Goal: Contribute content

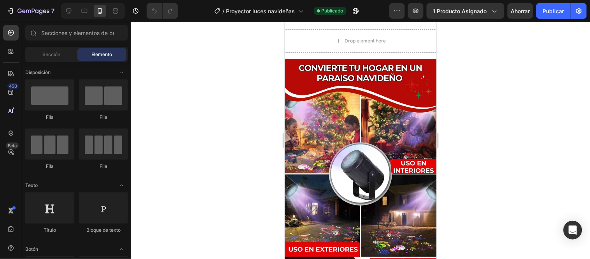
scroll to position [580, 0]
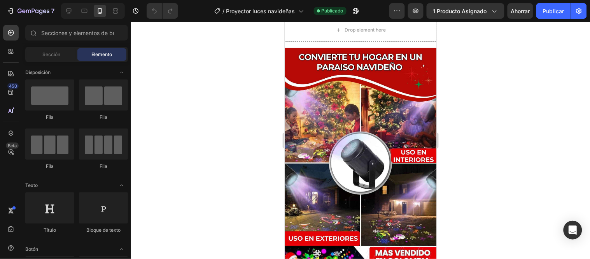
drag, startPoint x: 432, startPoint y: 40, endPoint x: 726, endPoint y: 109, distance: 301.6
click at [385, 106] on img at bounding box center [360, 220] width 152 height 346
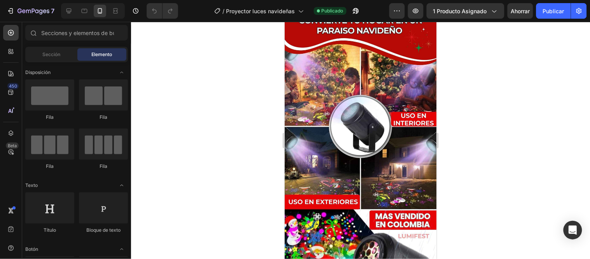
scroll to position [627, 0]
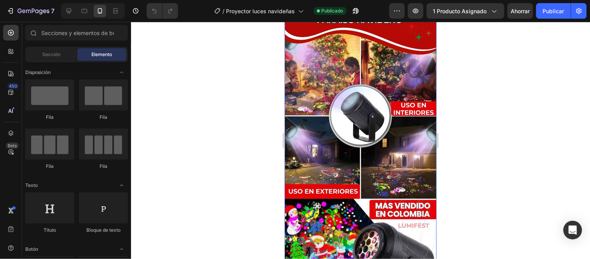
click at [388, 114] on img at bounding box center [360, 173] width 152 height 346
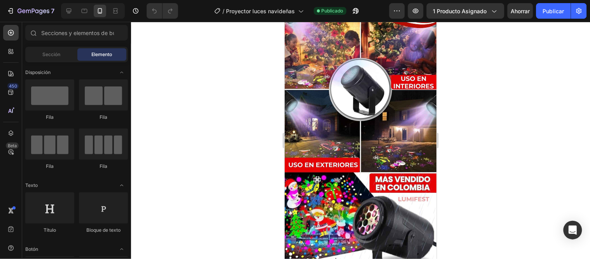
scroll to position [675, 0]
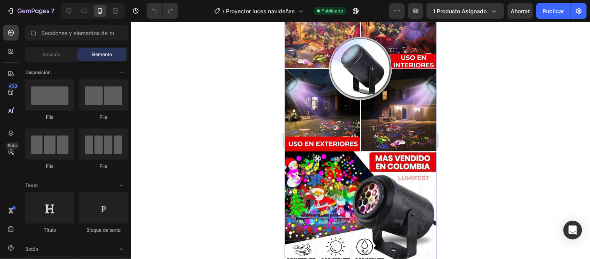
click at [401, 97] on img at bounding box center [360, 126] width 152 height 346
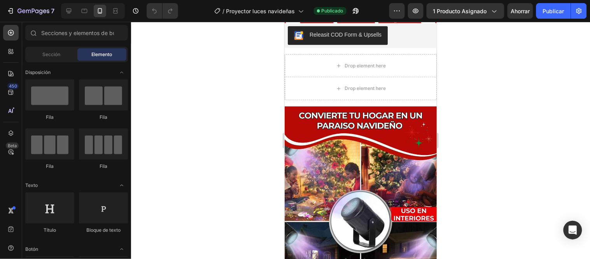
scroll to position [554, 0]
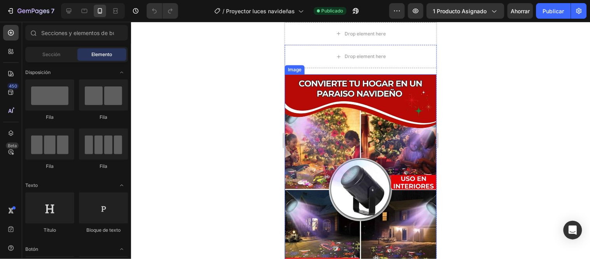
click at [390, 111] on img at bounding box center [360, 247] width 152 height 346
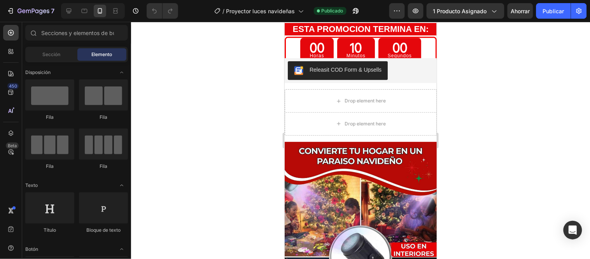
scroll to position [605, 0]
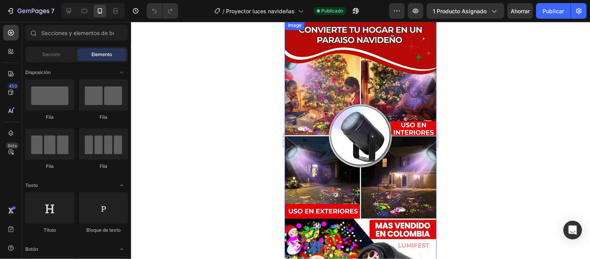
click at [384, 89] on img at bounding box center [360, 193] width 152 height 346
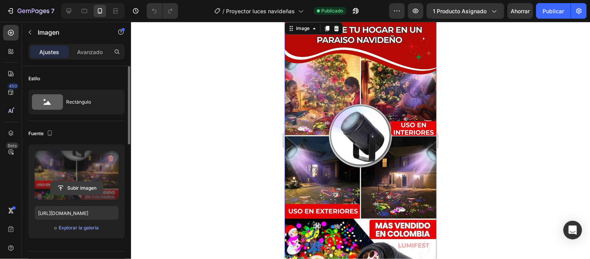
click at [76, 189] on input "file" at bounding box center [77, 187] width 52 height 13
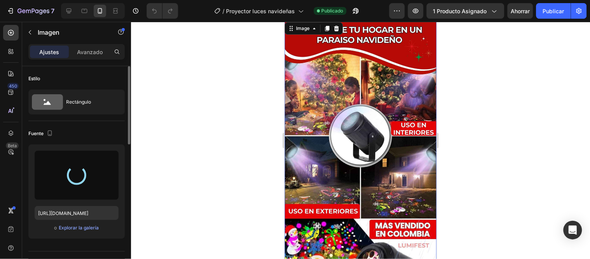
type input "[URL][DOMAIN_NAME]"
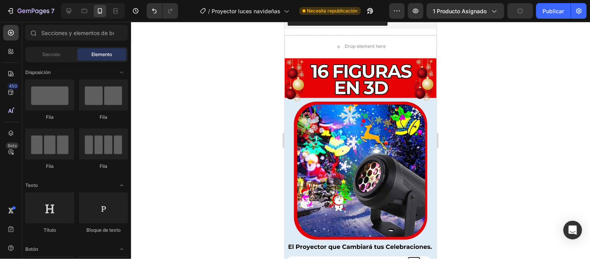
scroll to position [1133, 0]
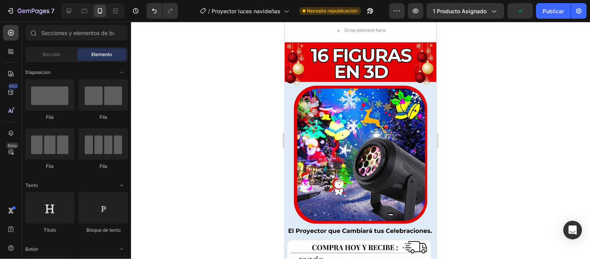
click at [338, 133] on img at bounding box center [360, 215] width 152 height 346
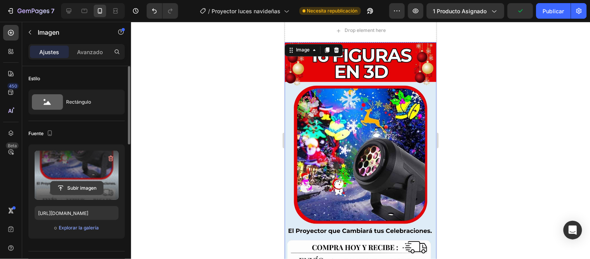
click at [89, 188] on input "file" at bounding box center [77, 187] width 52 height 13
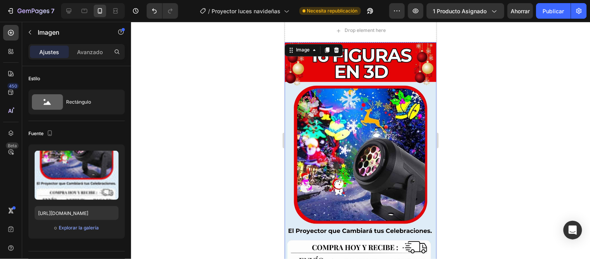
click at [348, 171] on img at bounding box center [360, 215] width 152 height 346
click at [346, 133] on img at bounding box center [360, 215] width 152 height 346
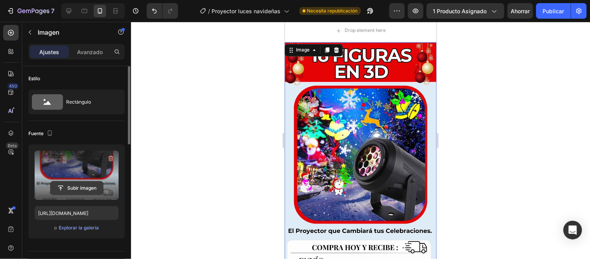
click at [79, 190] on input "file" at bounding box center [77, 187] width 52 height 13
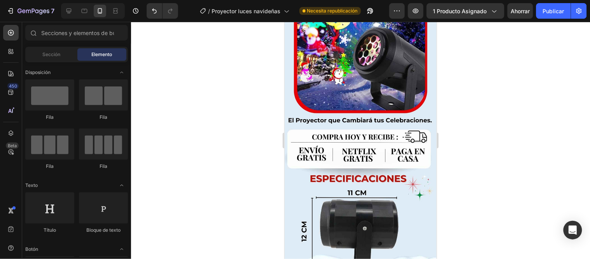
scroll to position [1265, 0]
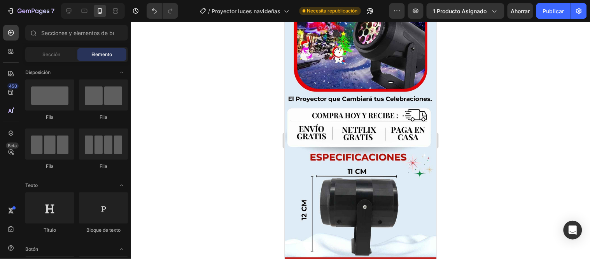
click at [381, 86] on img at bounding box center [360, 83] width 152 height 346
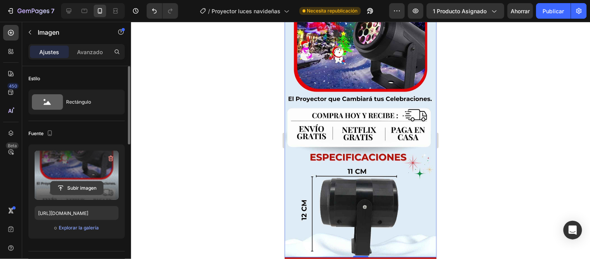
click at [91, 188] on input "file" at bounding box center [77, 187] width 52 height 13
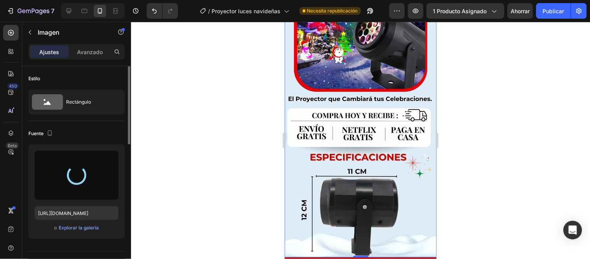
type input "[URL][DOMAIN_NAME]"
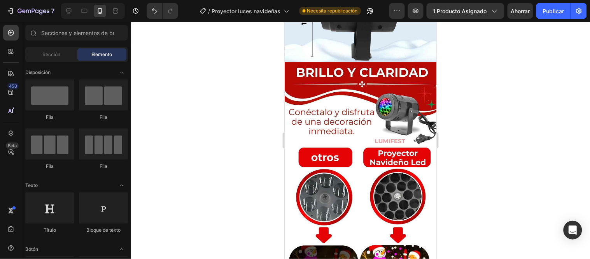
scroll to position [1470, 0]
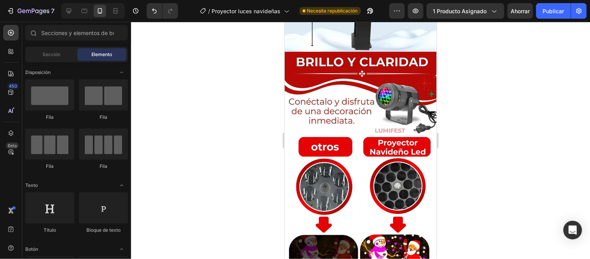
drag, startPoint x: 432, startPoint y: 140, endPoint x: 721, endPoint y: 178, distance: 291.4
click at [391, 152] on img at bounding box center [360, 224] width 152 height 346
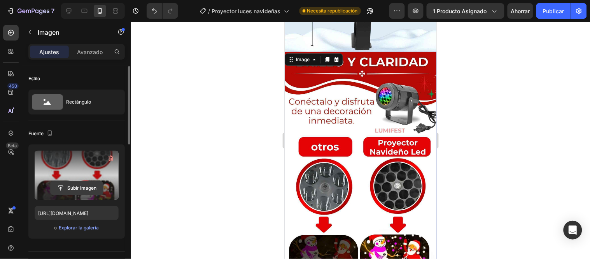
click at [82, 190] on input "file" at bounding box center [77, 187] width 52 height 13
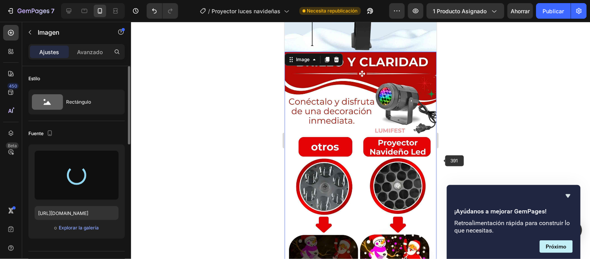
type input "[URL][DOMAIN_NAME]"
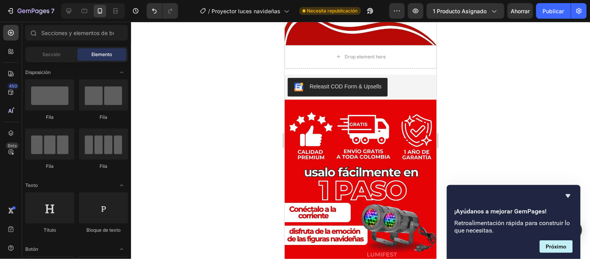
scroll to position [1833, 0]
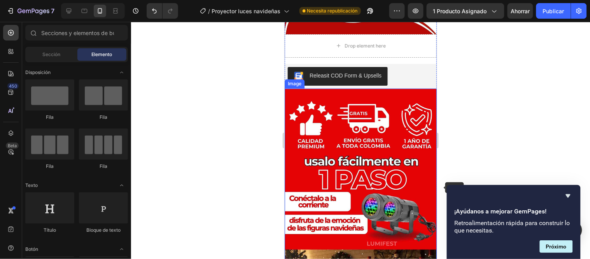
click at [380, 160] on img at bounding box center [360, 261] width 152 height 346
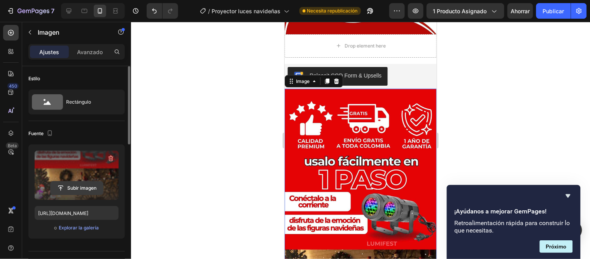
click at [78, 189] on input "file" at bounding box center [77, 187] width 52 height 13
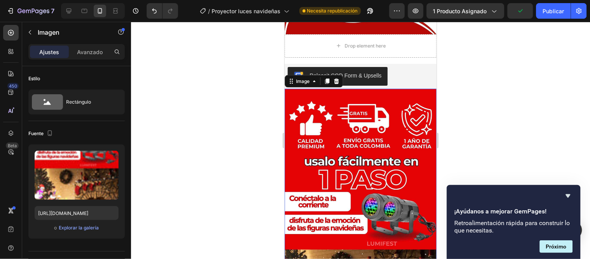
click at [351, 176] on img at bounding box center [360, 261] width 152 height 346
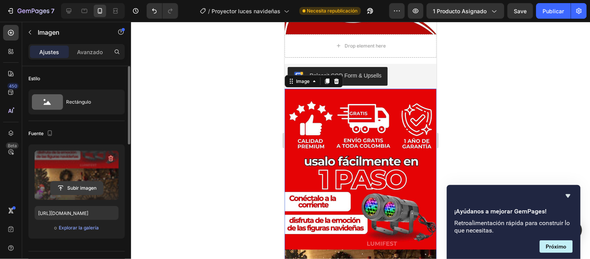
click at [83, 187] on input "file" at bounding box center [77, 187] width 52 height 13
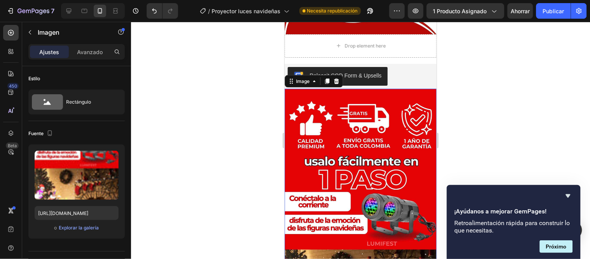
click at [383, 137] on img at bounding box center [360, 261] width 152 height 346
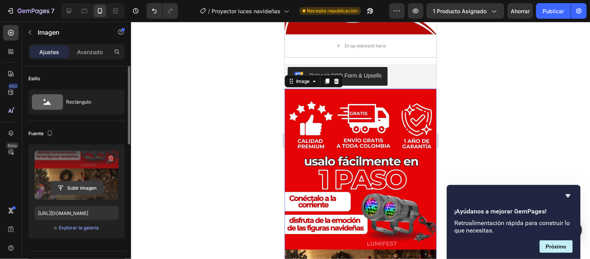
click at [72, 186] on input "file" at bounding box center [77, 187] width 52 height 13
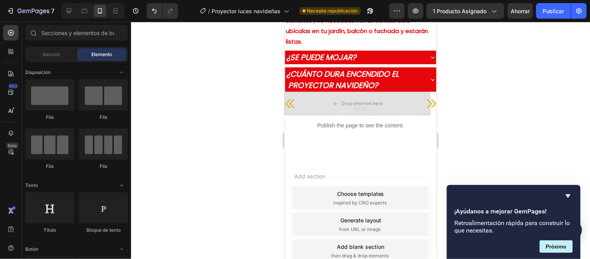
scroll to position [2460, 0]
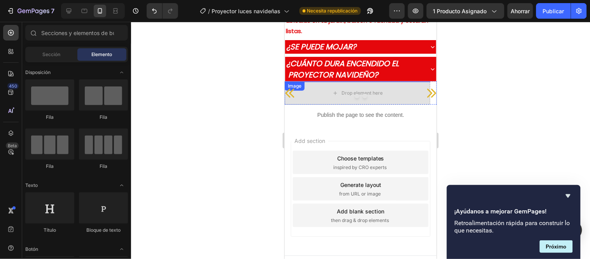
click at [385, 81] on img at bounding box center [356, 81] width 145 height 0
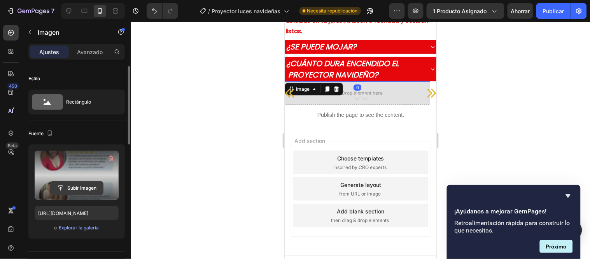
click at [77, 190] on input "file" at bounding box center [77, 187] width 52 height 13
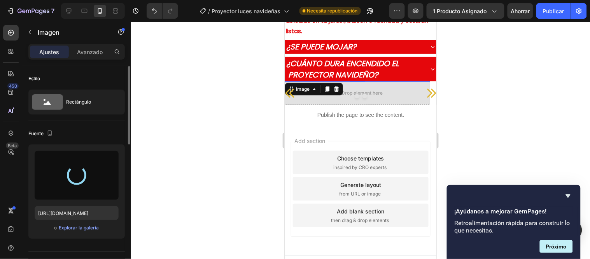
type input "[URL][DOMAIN_NAME]"
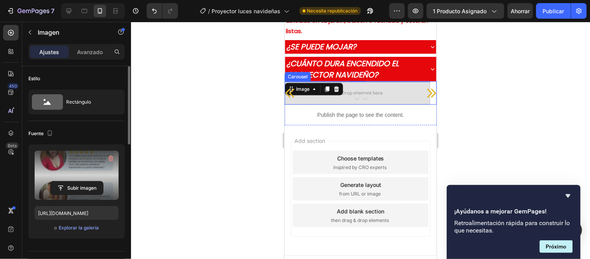
click at [427, 97] on icon "Carousel Next Arrow" at bounding box center [431, 92] width 9 height 9
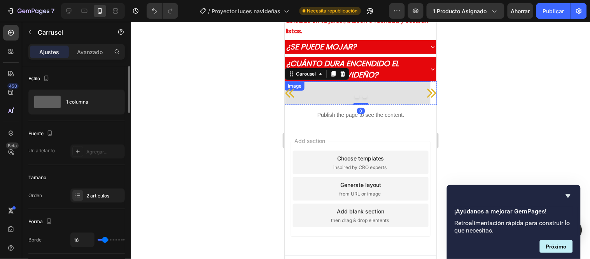
click at [334, 81] on img at bounding box center [356, 81] width 145 height 0
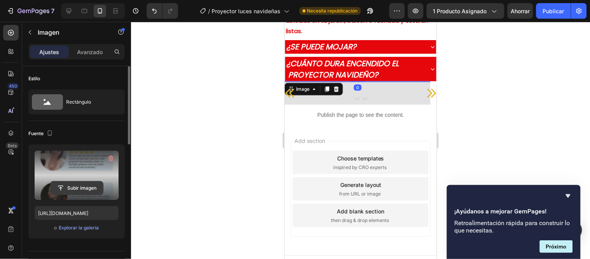
click at [86, 189] on input "file" at bounding box center [77, 187] width 52 height 13
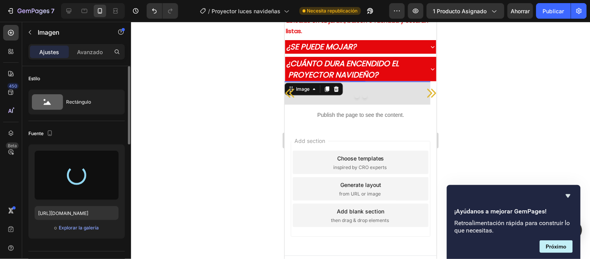
type input "[URL][DOMAIN_NAME]"
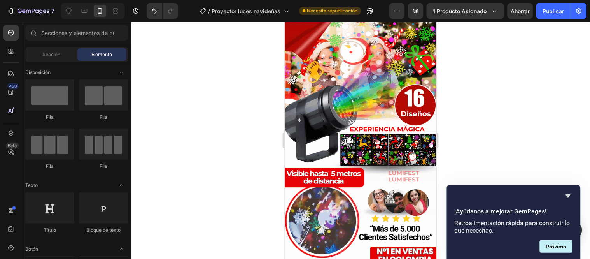
scroll to position [0, 0]
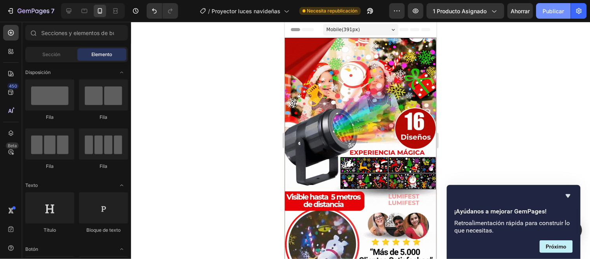
click at [562, 8] on font "Publicar" at bounding box center [553, 11] width 21 height 7
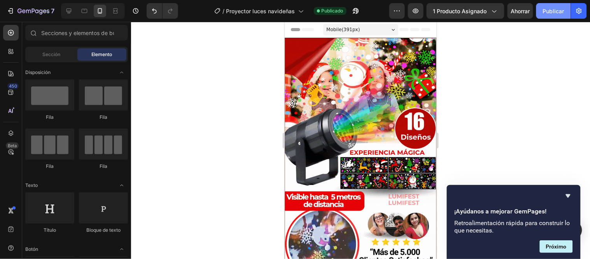
click at [563, 10] on font "Publicar" at bounding box center [553, 11] width 21 height 7
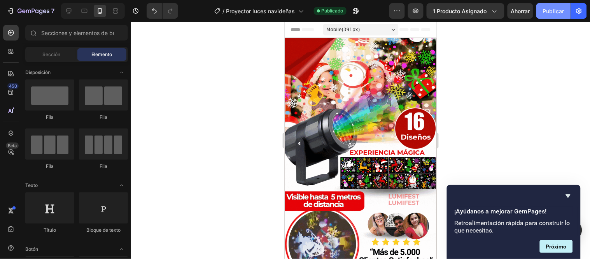
click at [552, 9] on font "Publicar" at bounding box center [553, 11] width 21 height 7
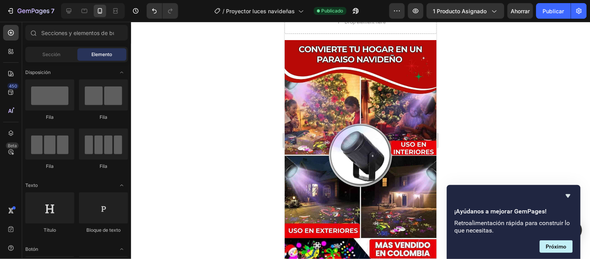
scroll to position [621, 0]
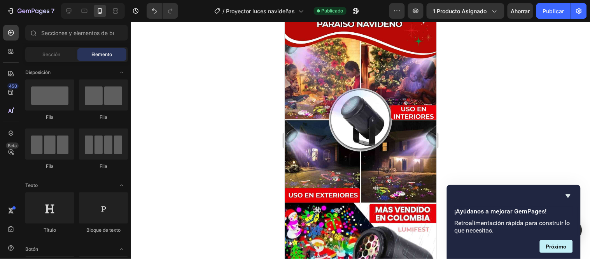
drag, startPoint x: 432, startPoint y: 37, endPoint x: 725, endPoint y: 105, distance: 300.6
click at [365, 126] on img at bounding box center [360, 177] width 152 height 346
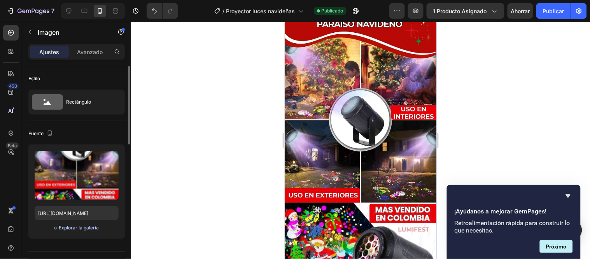
click at [80, 229] on font "Explorar la galería" at bounding box center [79, 227] width 40 height 6
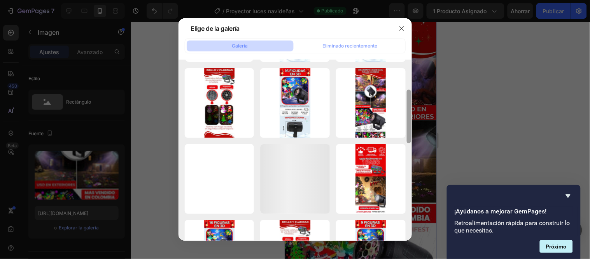
scroll to position [80, 0]
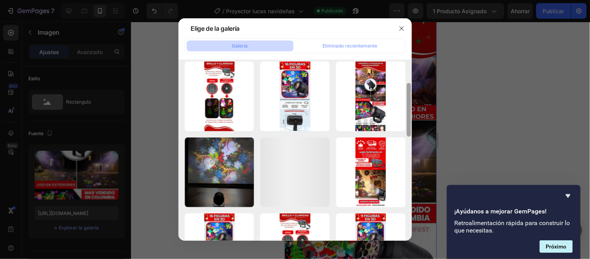
drag, startPoint x: 409, startPoint y: 72, endPoint x: 417, endPoint y: 96, distance: 24.8
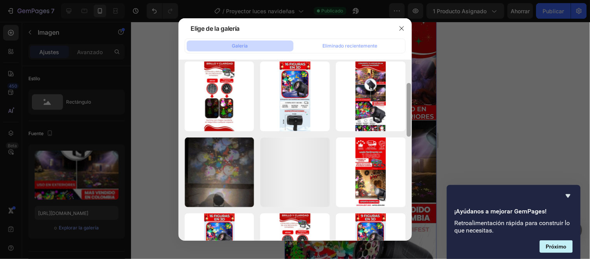
click at [417, 96] on div "Elige de la galería Galería Eliminado recientemente 7_11zona (2).jpg 110,71 kb …" at bounding box center [295, 129] width 590 height 259
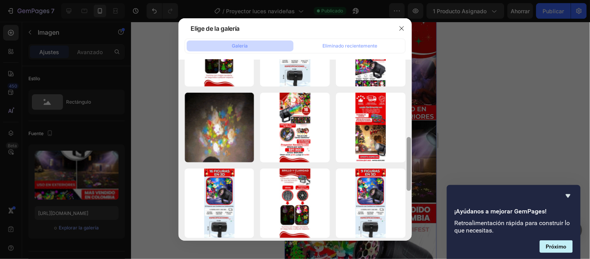
scroll to position [156, 0]
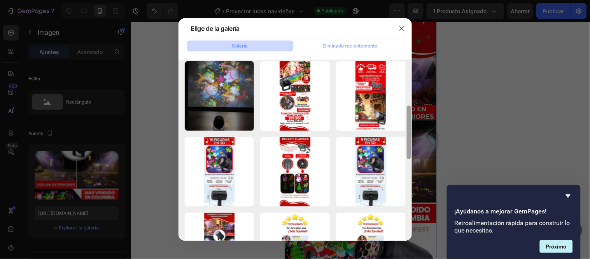
drag, startPoint x: 409, startPoint y: 94, endPoint x: 415, endPoint y: 117, distance: 23.3
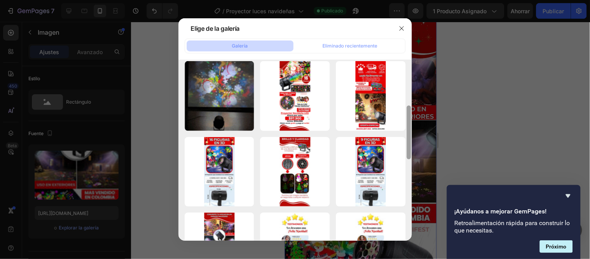
click at [415, 117] on div "Elige de la galería Galería Eliminado recientemente 7_11zona (2).jpg 110,71 kb …" at bounding box center [295, 129] width 590 height 259
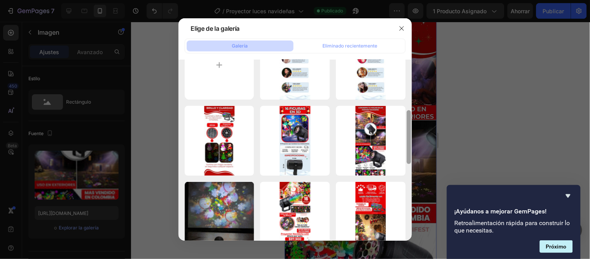
scroll to position [69, 0]
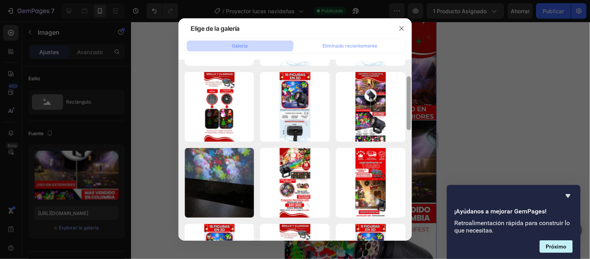
drag, startPoint x: 409, startPoint y: 147, endPoint x: 409, endPoint y: 121, distance: 25.7
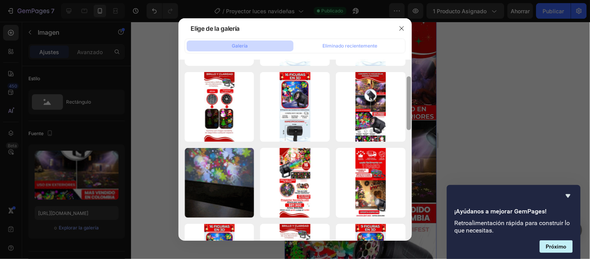
click at [409, 121] on div at bounding box center [409, 103] width 4 height 54
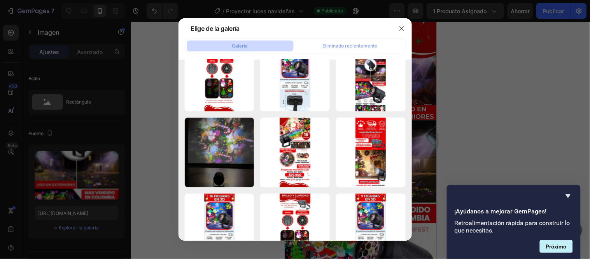
scroll to position [0, 0]
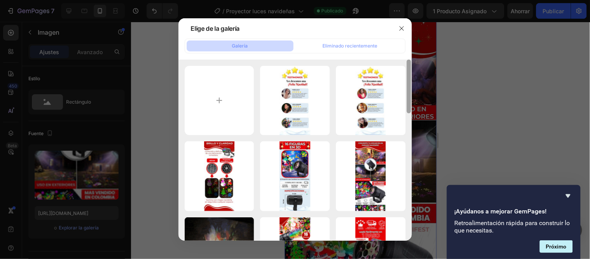
drag, startPoint x: 409, startPoint y: 101, endPoint x: 421, endPoint y: 59, distance: 43.3
click at [421, 59] on div "Elige de la galería Galería Eliminado recientemente 7_11zona (2).jpg 110,71 kb …" at bounding box center [295, 129] width 590 height 259
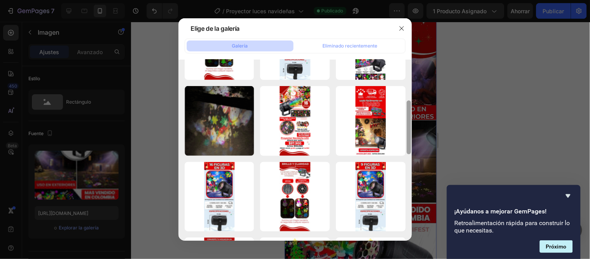
scroll to position [133, 0]
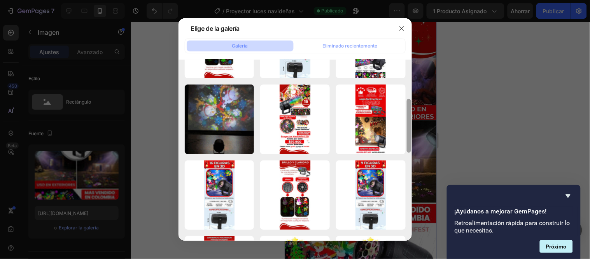
drag, startPoint x: 408, startPoint y: 82, endPoint x: 413, endPoint y: 121, distance: 39.6
click at [413, 121] on div "Elige de la galería Galería Eliminado recientemente 7_11zona (2).jpg 110,71 kb …" at bounding box center [295, 129] width 590 height 259
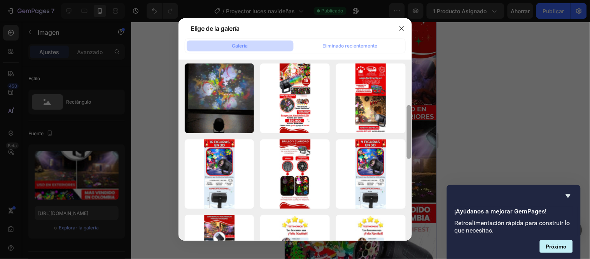
scroll to position [160, 0]
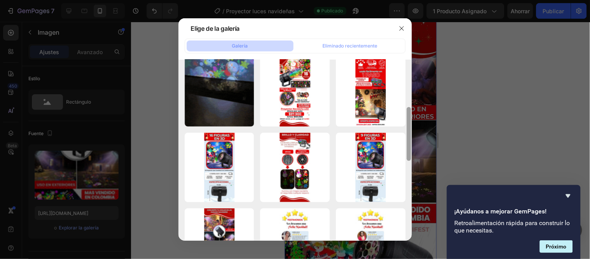
drag, startPoint x: 409, startPoint y: 119, endPoint x: 412, endPoint y: 127, distance: 8.9
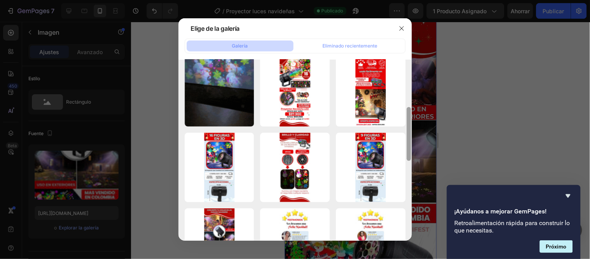
click at [412, 127] on div "Elige de la galería Galería Eliminado recientemente 7_11zona (2).jpg 110,71 kb …" at bounding box center [295, 129] width 590 height 259
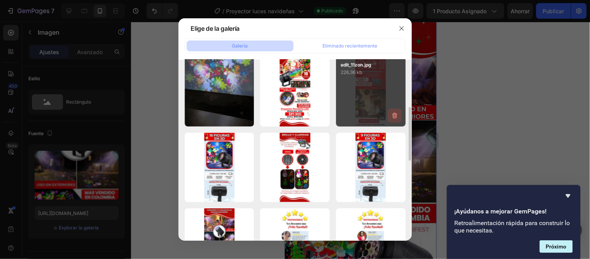
click at [394, 115] on icon "button" at bounding box center [395, 116] width 8 height 8
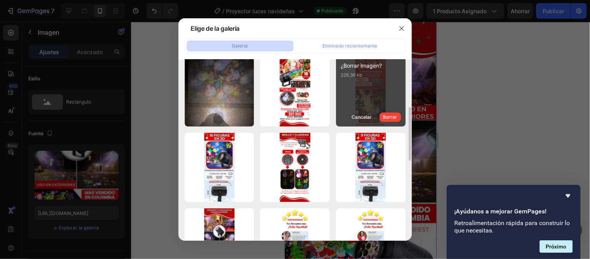
click at [394, 115] on font "Borrar" at bounding box center [390, 117] width 14 height 6
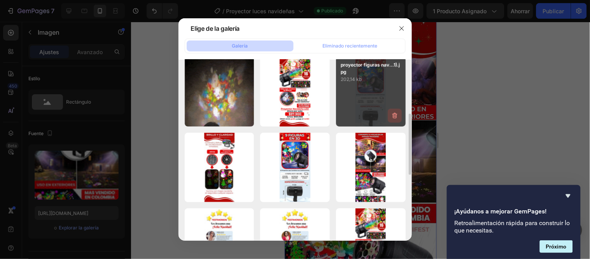
click at [395, 117] on icon "button" at bounding box center [395, 116] width 8 height 8
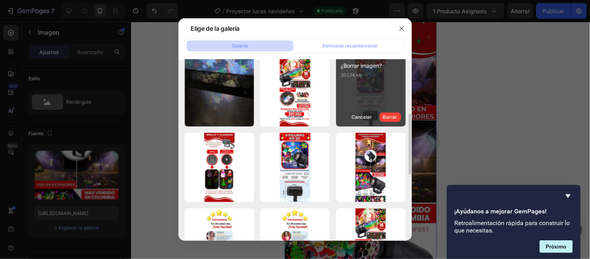
click at [395, 117] on font "Borrar" at bounding box center [390, 117] width 14 height 6
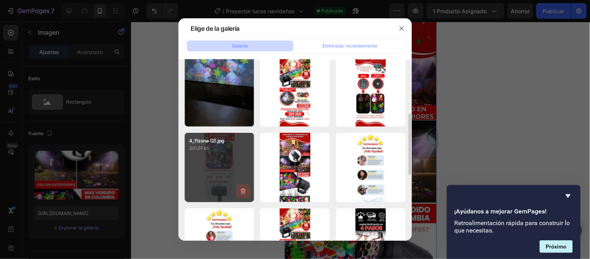
click at [241, 189] on icon "button" at bounding box center [243, 191] width 8 height 8
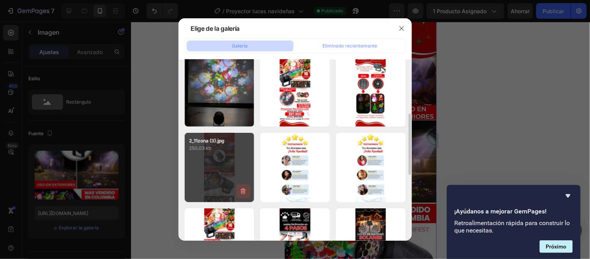
click at [241, 193] on icon "button" at bounding box center [243, 191] width 8 height 8
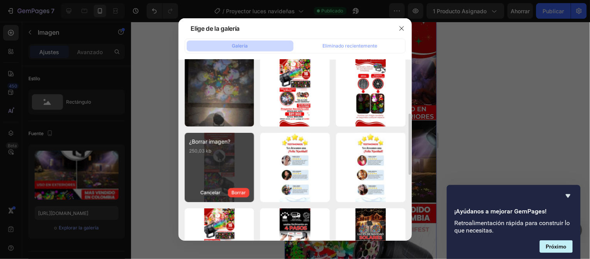
click at [241, 193] on font "Borrar" at bounding box center [238, 192] width 14 height 6
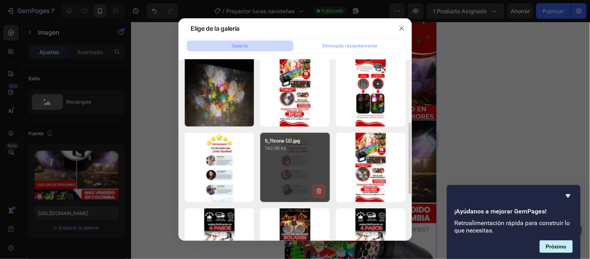
click at [316, 189] on icon "button" at bounding box center [319, 191] width 8 height 8
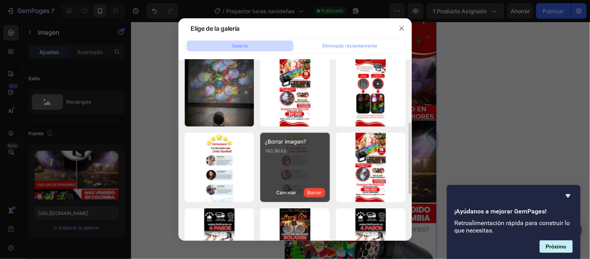
click at [316, 189] on font "Borrar" at bounding box center [314, 192] width 14 height 6
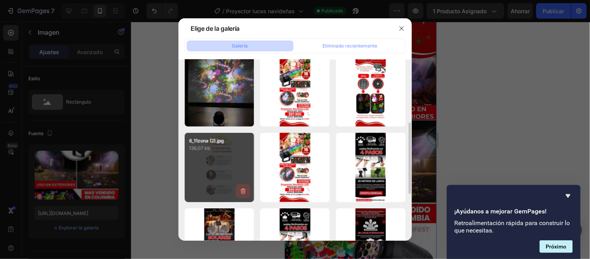
click at [243, 192] on icon "button" at bounding box center [242, 192] width 1 height 2
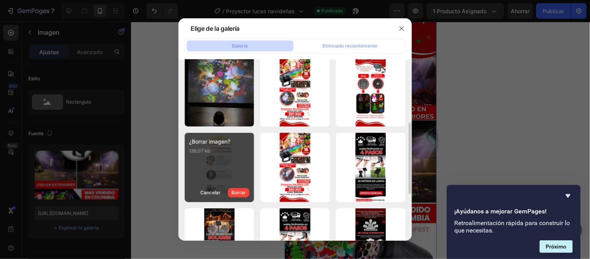
click at [243, 192] on font "Borrar" at bounding box center [238, 192] width 14 height 6
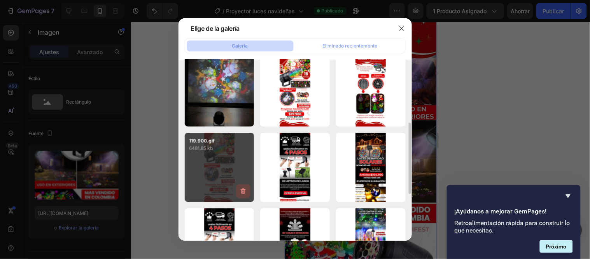
click at [243, 192] on icon "button" at bounding box center [243, 192] width 1 height 2
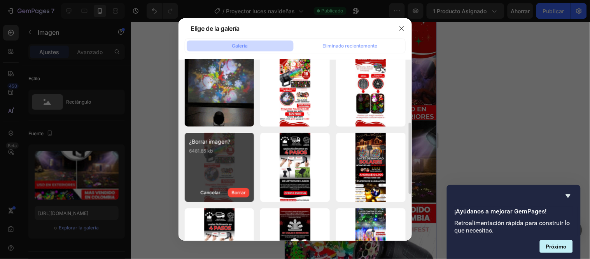
click at [243, 192] on font "Borrar" at bounding box center [238, 192] width 14 height 6
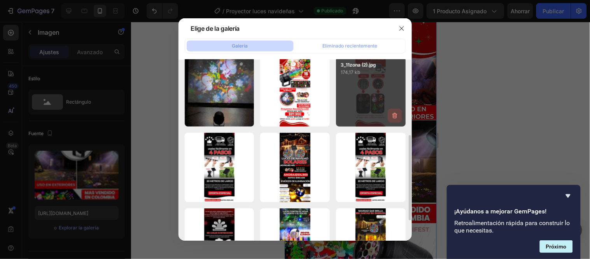
click at [394, 115] on icon "button" at bounding box center [395, 116] width 8 height 8
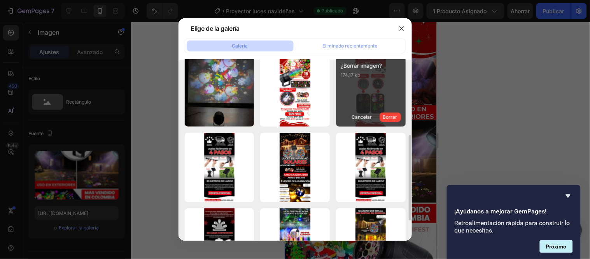
click at [394, 115] on font "Borrar" at bounding box center [390, 117] width 14 height 6
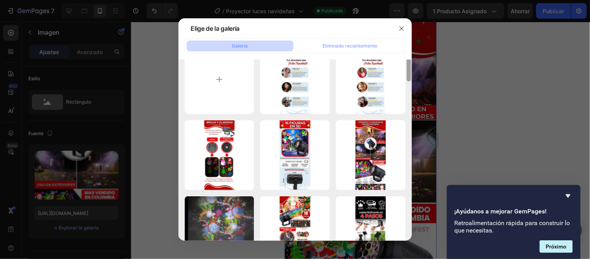
scroll to position [0, 0]
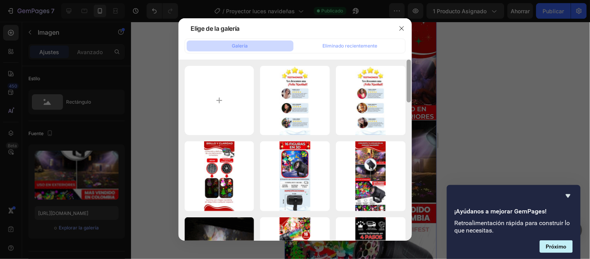
drag, startPoint x: 409, startPoint y: 156, endPoint x: 434, endPoint y: 56, distance: 103.7
click at [434, 56] on div "Elige de la galería Galería Eliminado recientemente 7_11zona (2).jpg 110,71 kb …" at bounding box center [295, 129] width 590 height 259
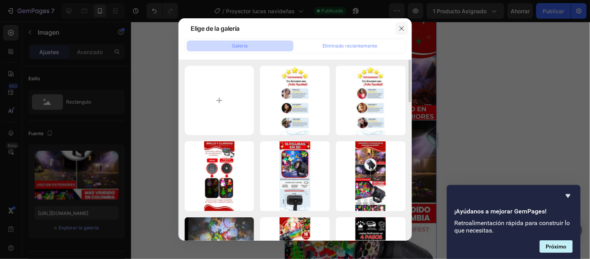
click at [402, 28] on icon "button" at bounding box center [401, 28] width 4 height 4
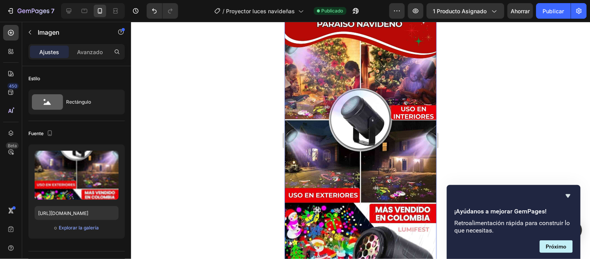
drag, startPoint x: 522, startPoint y: 94, endPoint x: 541, endPoint y: 54, distance: 44.5
click at [522, 94] on div at bounding box center [360, 140] width 459 height 237
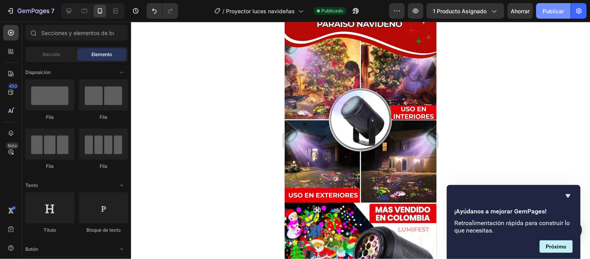
click at [552, 14] on font "Publicar" at bounding box center [553, 11] width 21 height 8
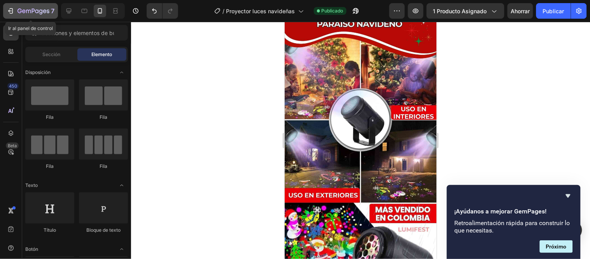
click at [45, 13] on icon "button" at bounding box center [33, 11] width 32 height 7
